Goal: Transaction & Acquisition: Purchase product/service

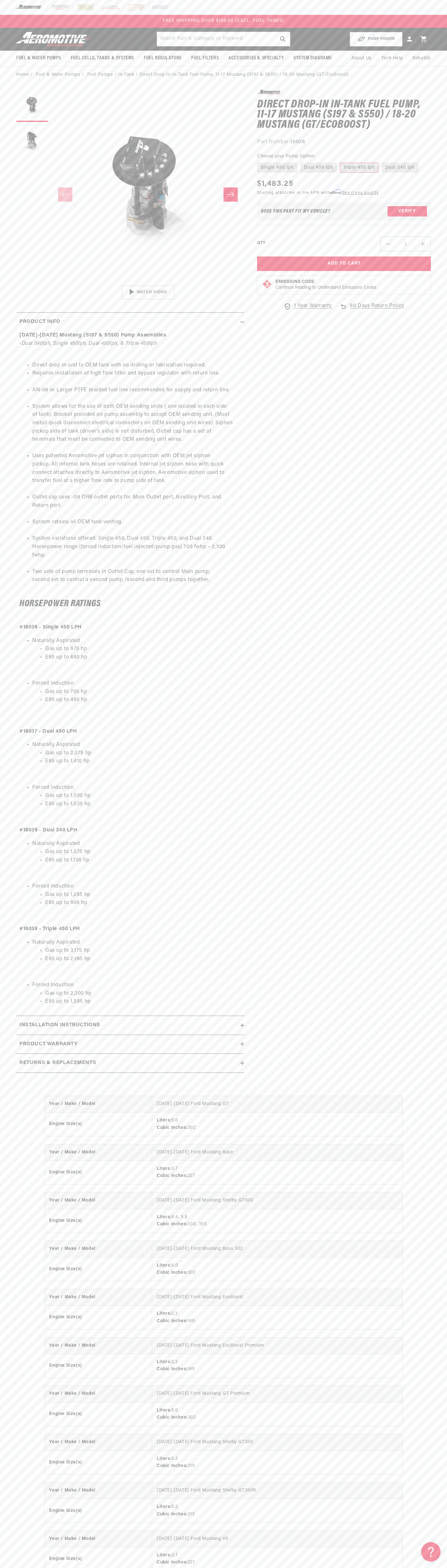
click at [370, 10] on div at bounding box center [223, 7] width 447 height 14
click at [430, 50] on header "Fuel & Water Pumps Back In-Tank In-Line Fuel Pumps" at bounding box center [223, 39] width 447 height 23
click at [236, 1563] on html "Skip to content Your cart Your cart is empty Loading... You may also like Subto…" at bounding box center [223, 784] width 447 height 1568
click at [13, 1455] on div "Year / Make / Model 2011-2016 Ford Mustang GT Engine Size(s) Liters: 5.0 Cubic …" at bounding box center [223, 1364] width 447 height 561
